Goal: Navigation & Orientation: Go to known website

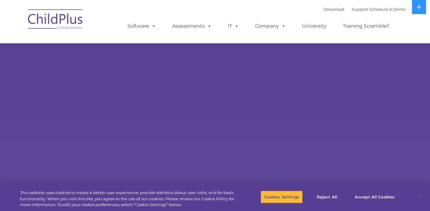
select select "MEDIUM"
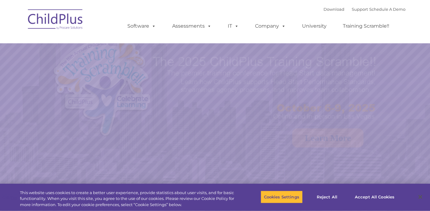
select select "MEDIUM"
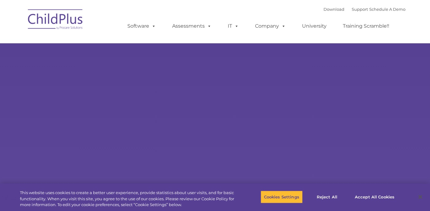
select select "MEDIUM"
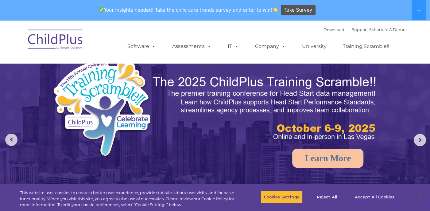
click at [354, 199] on button "Accept All Cookies" at bounding box center [375, 196] width 46 height 13
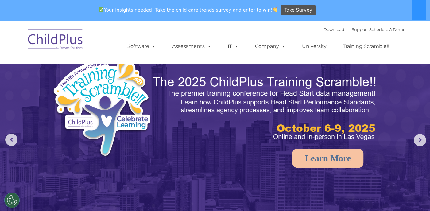
click at [67, 30] on img at bounding box center [55, 40] width 61 height 31
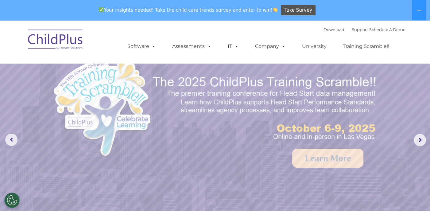
click at [60, 44] on img at bounding box center [55, 40] width 61 height 31
